Goal: Task Accomplishment & Management: Use online tool/utility

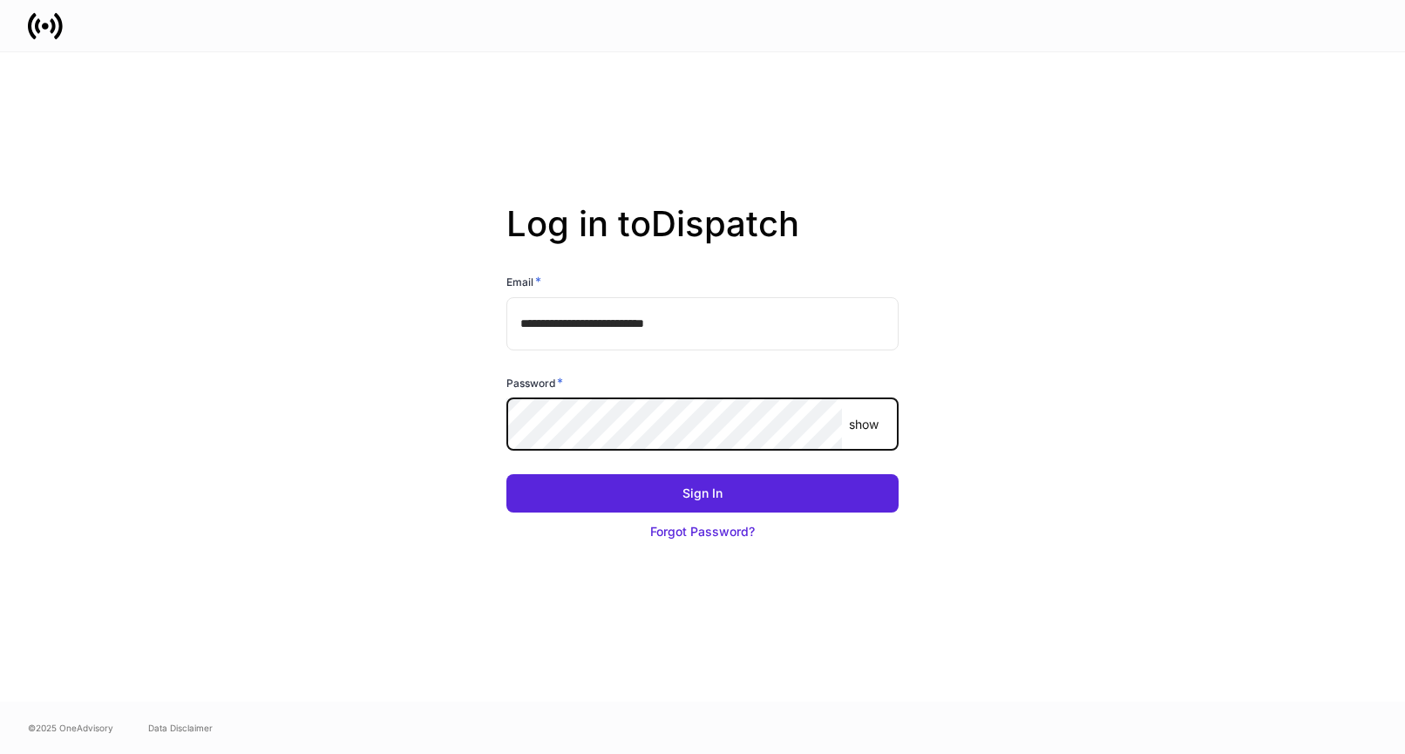
click at [0, 753] on com-1password-button at bounding box center [0, 754] width 0 height 0
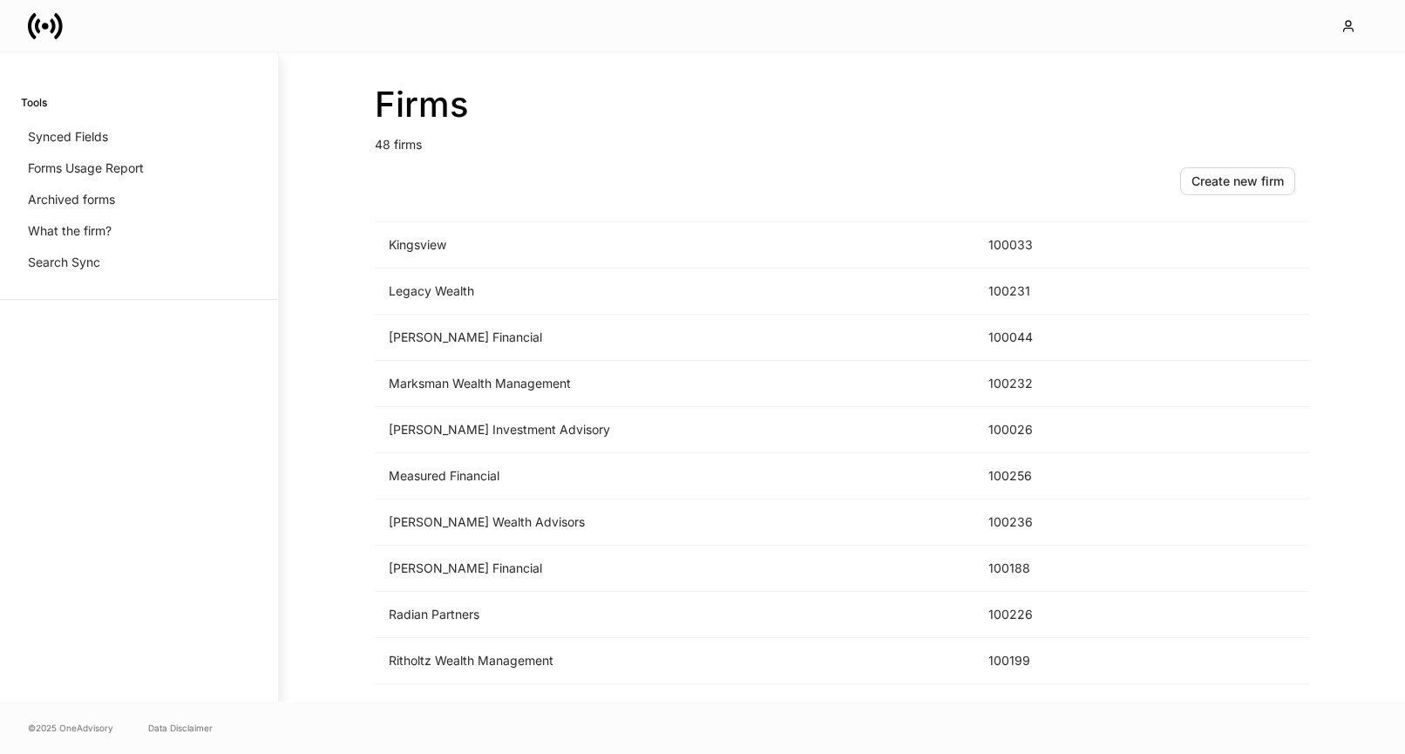
scroll to position [1786, 0]
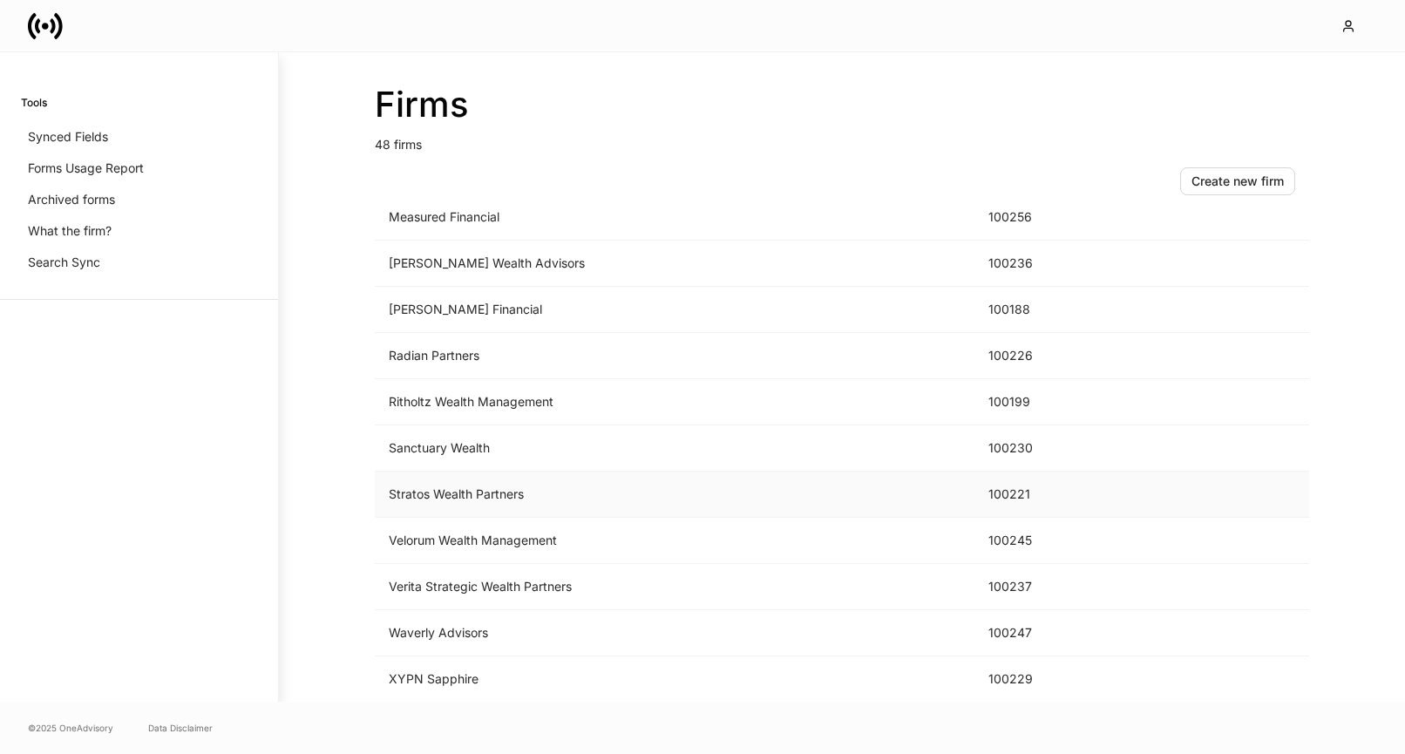
click at [631, 490] on td "Stratos Wealth Partners" at bounding box center [674, 494] width 599 height 46
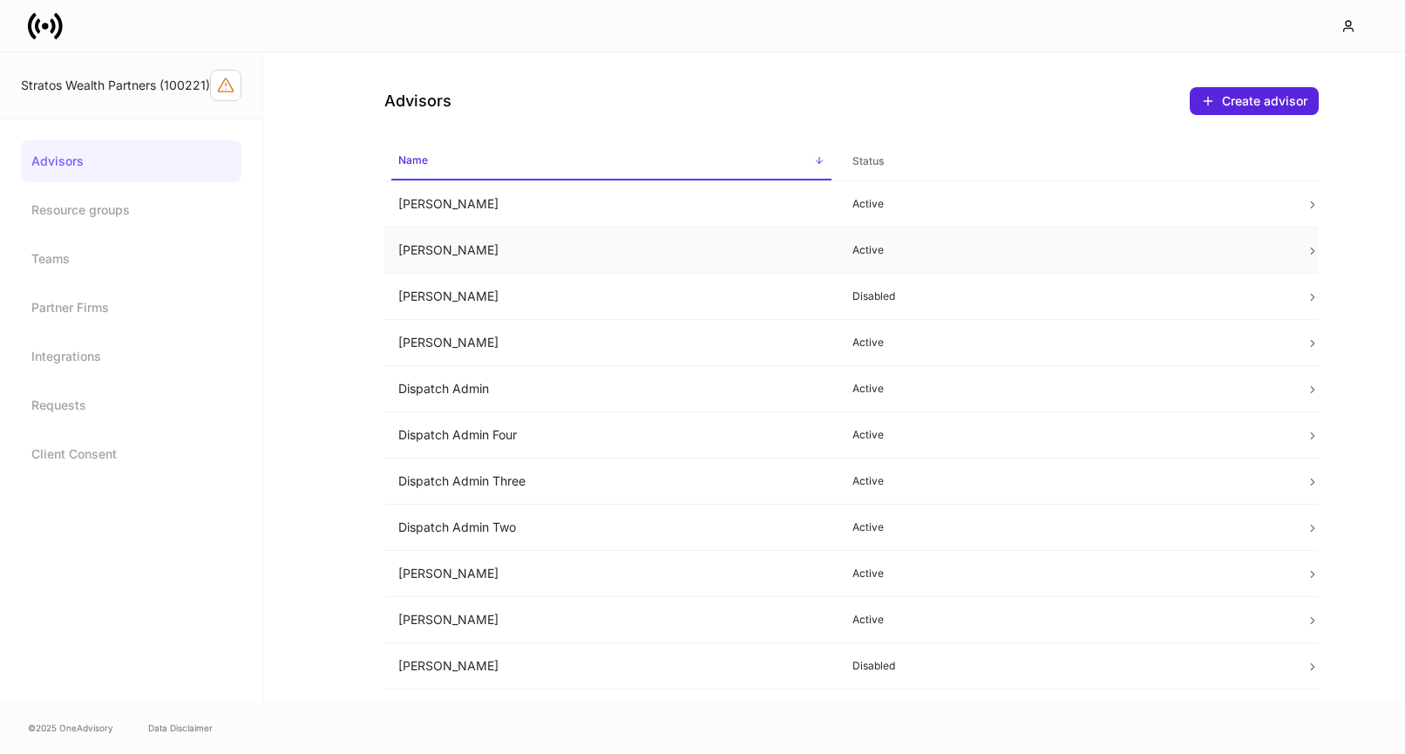
click at [557, 255] on td "Brittany West" at bounding box center [611, 250] width 454 height 46
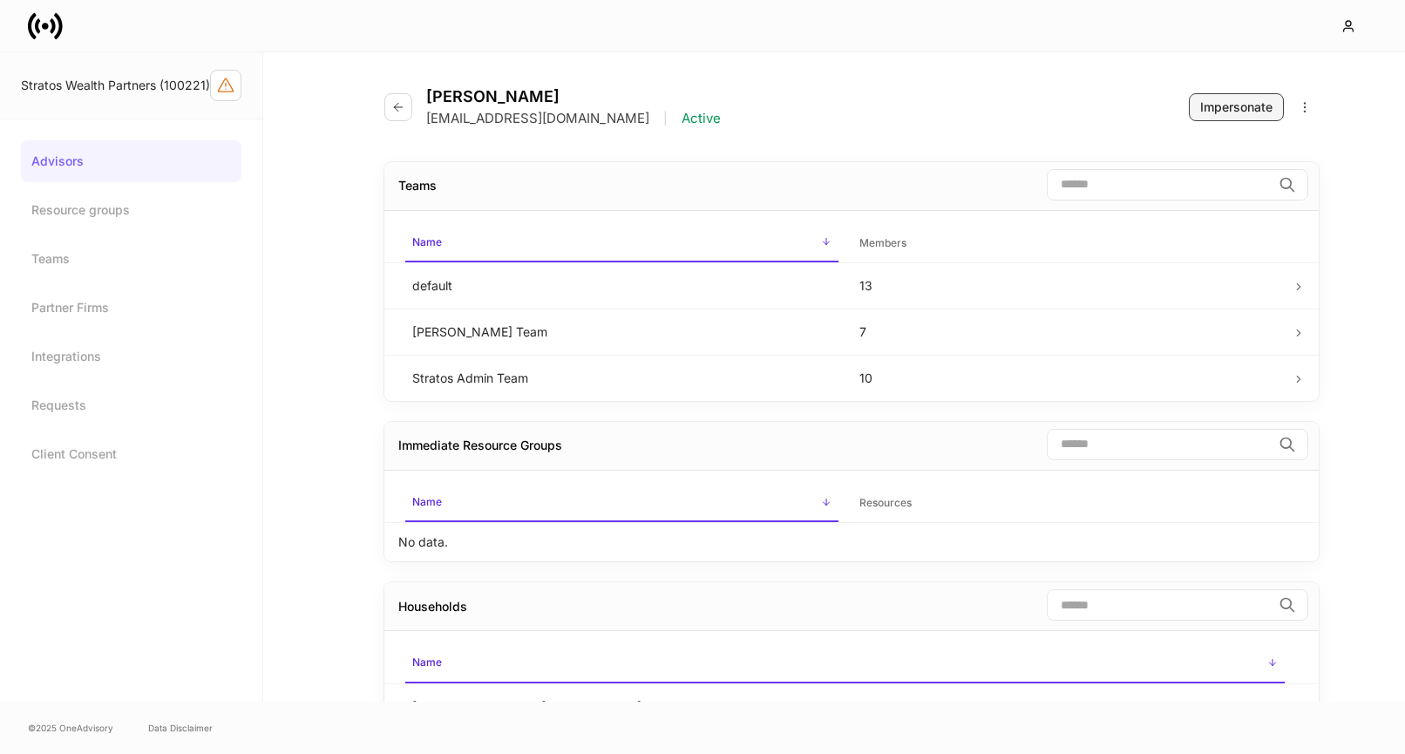
click at [1208, 116] on button "Impersonate" at bounding box center [1235, 107] width 95 height 28
